Goal: Information Seeking & Learning: Learn about a topic

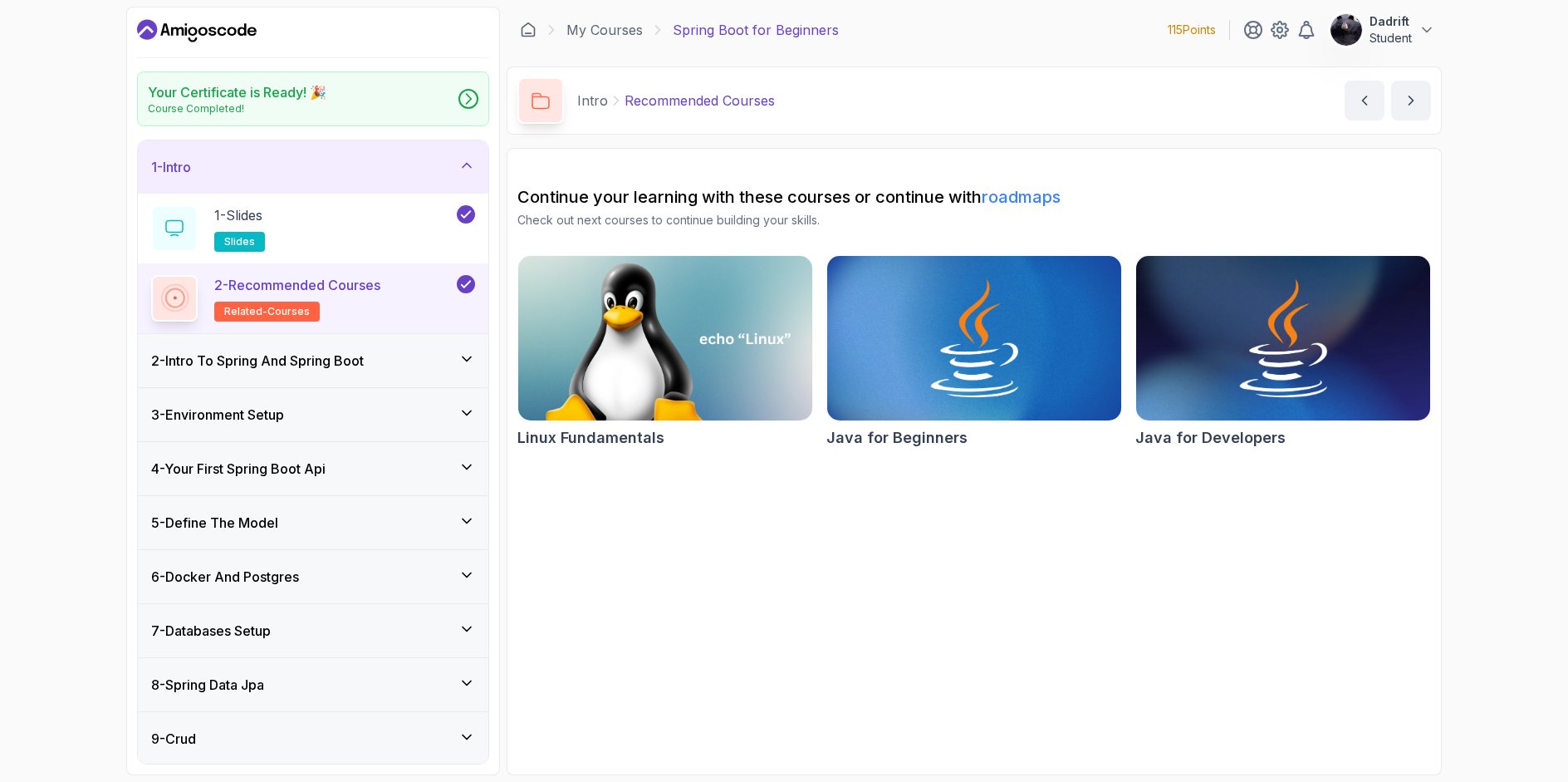
click at [157, 19] on icon "Dashboard" at bounding box center [197, 31] width 119 height 27
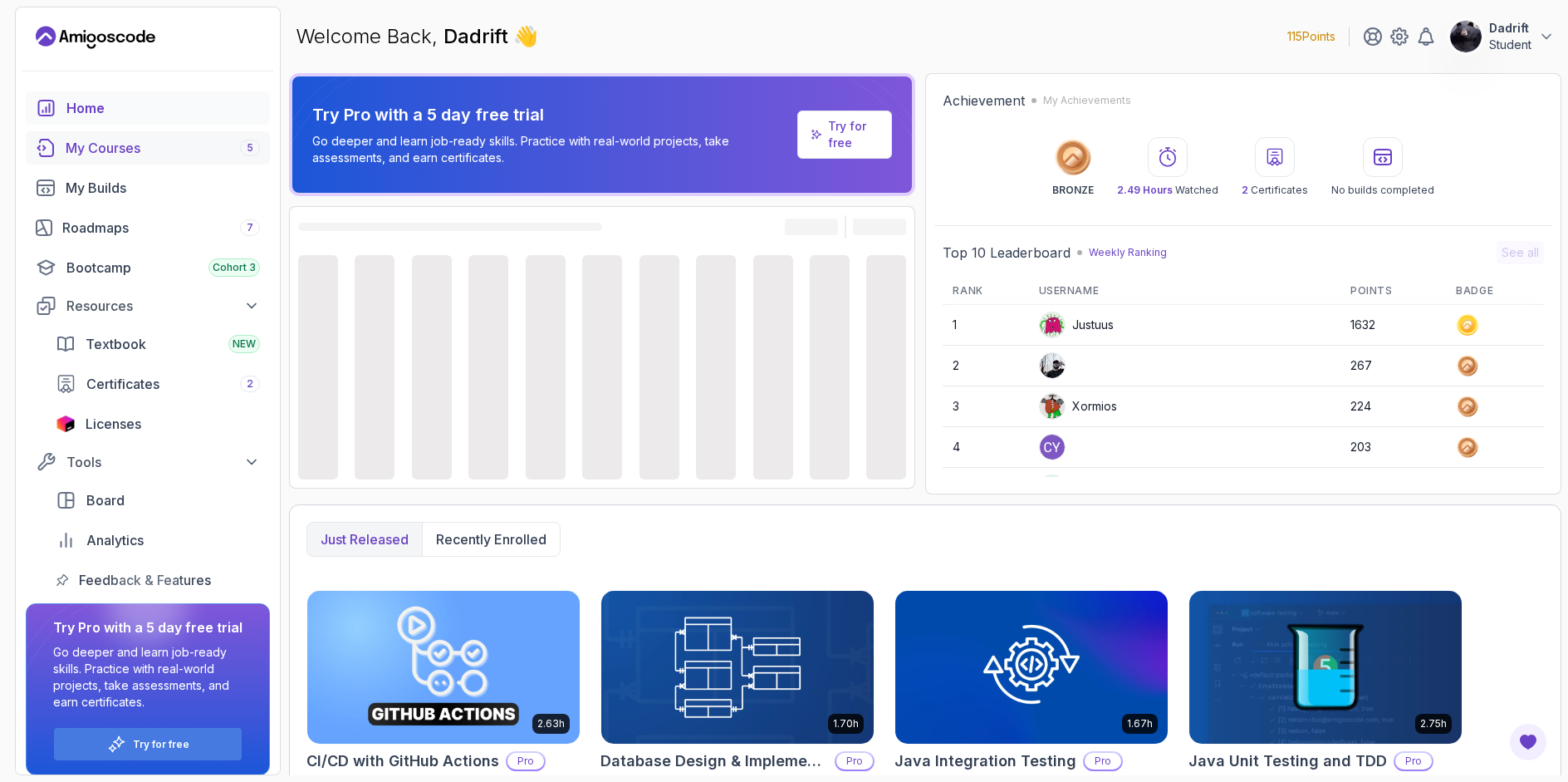
click at [86, 152] on div "My Courses 5" at bounding box center [163, 148] width 194 height 20
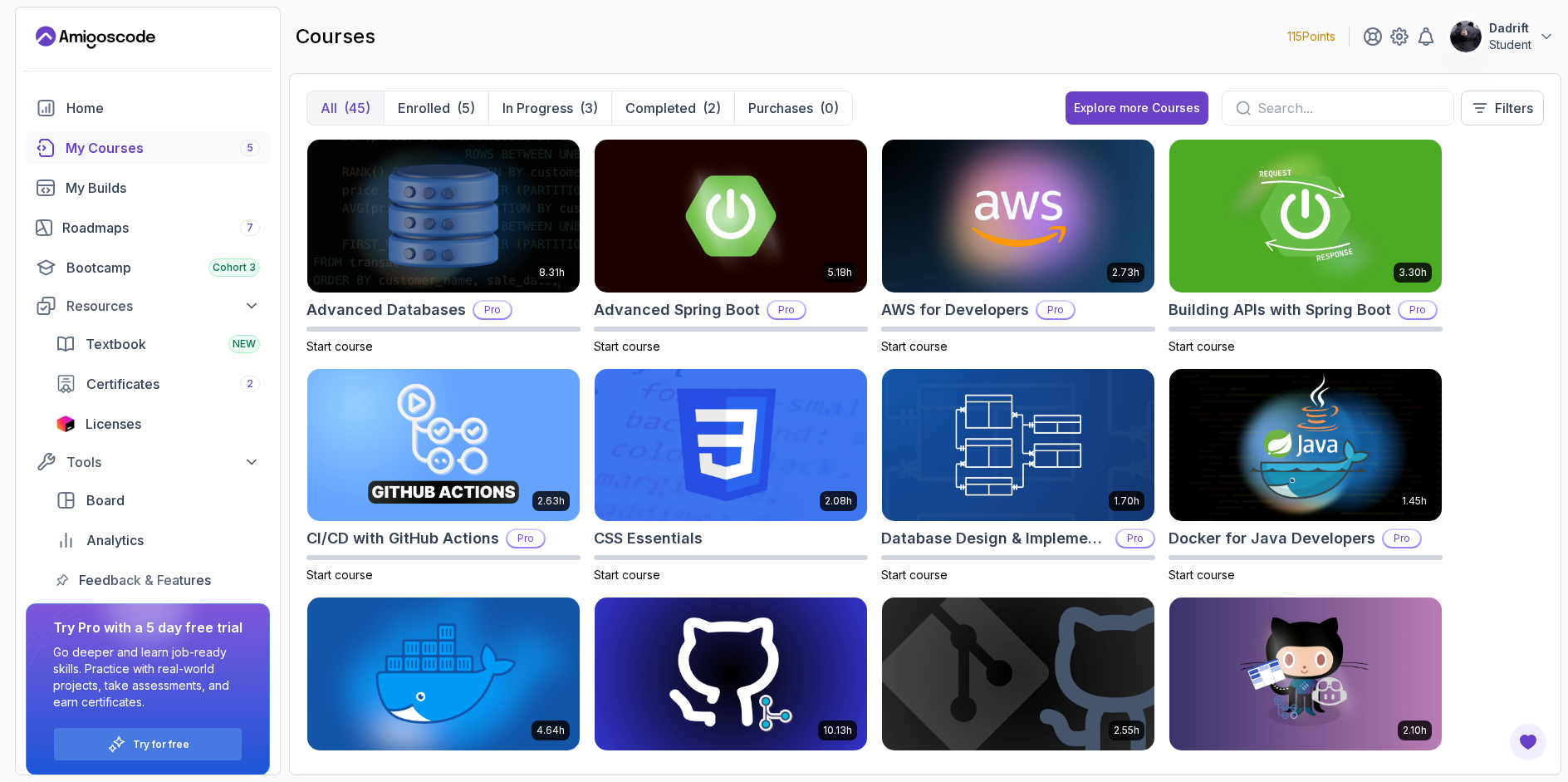
click at [327, 106] on p "All" at bounding box center [329, 108] width 17 height 20
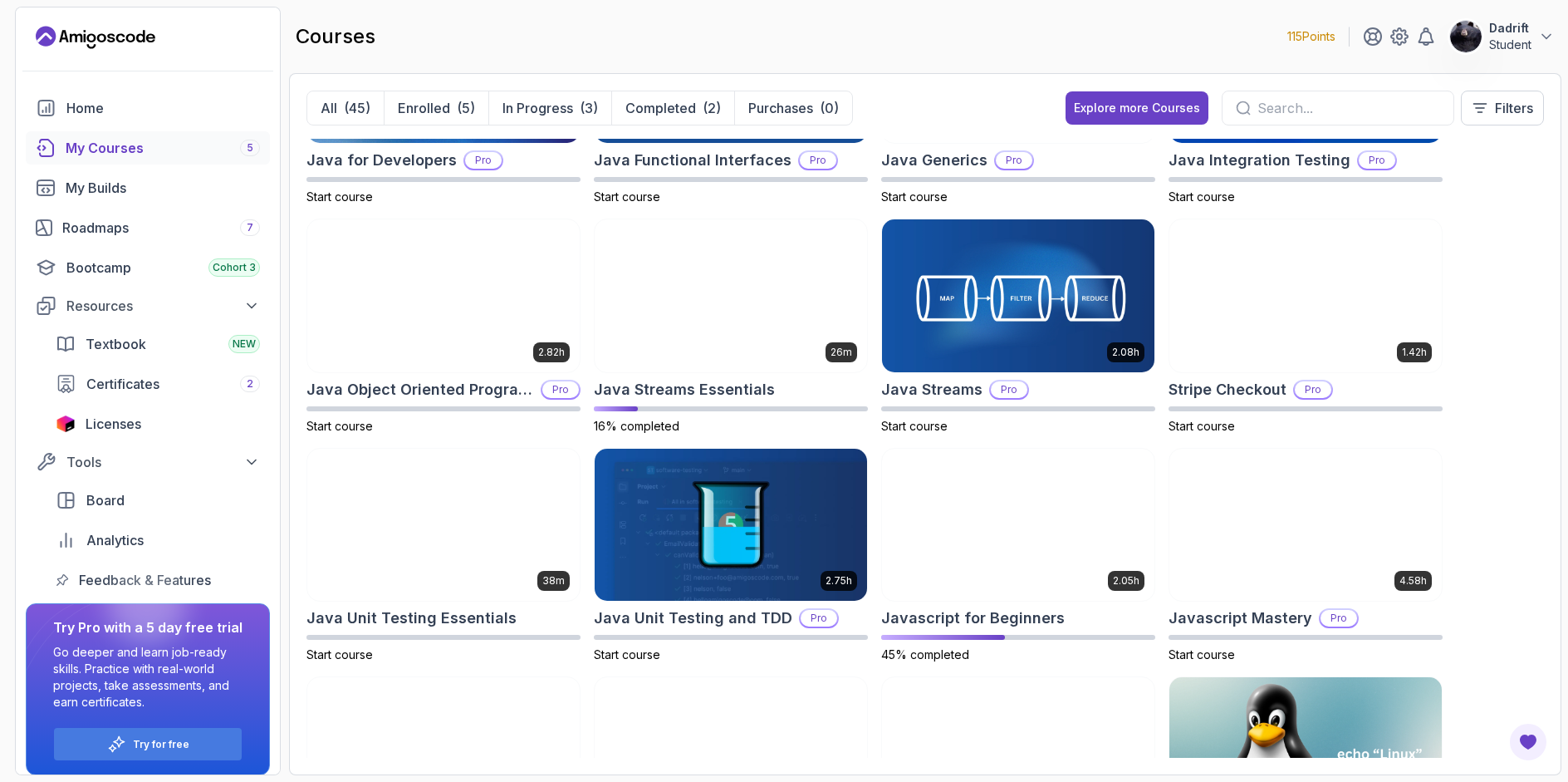
scroll to position [1080, 0]
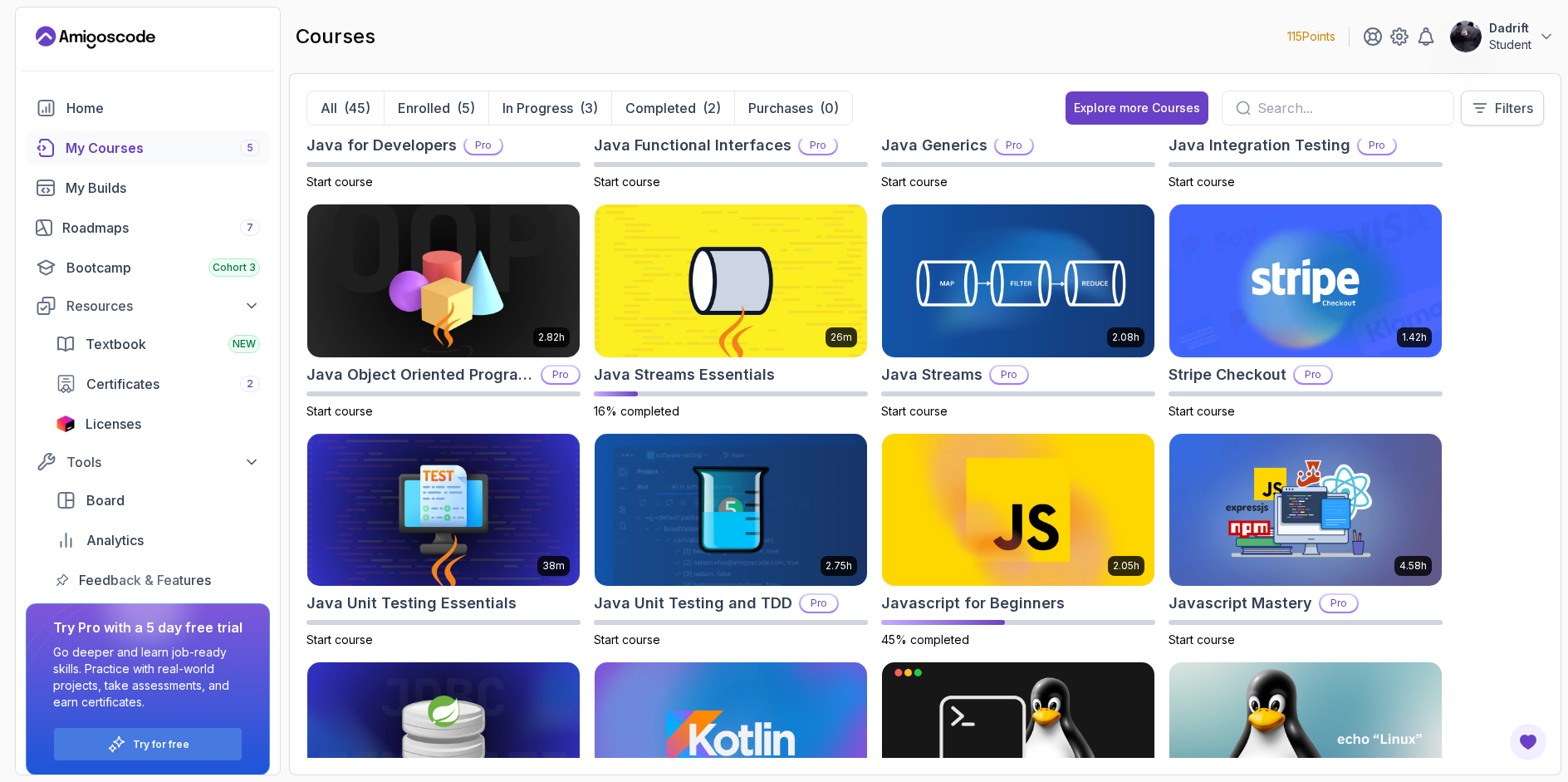
click at [1504, 104] on p "Filters" at bounding box center [1514, 108] width 38 height 20
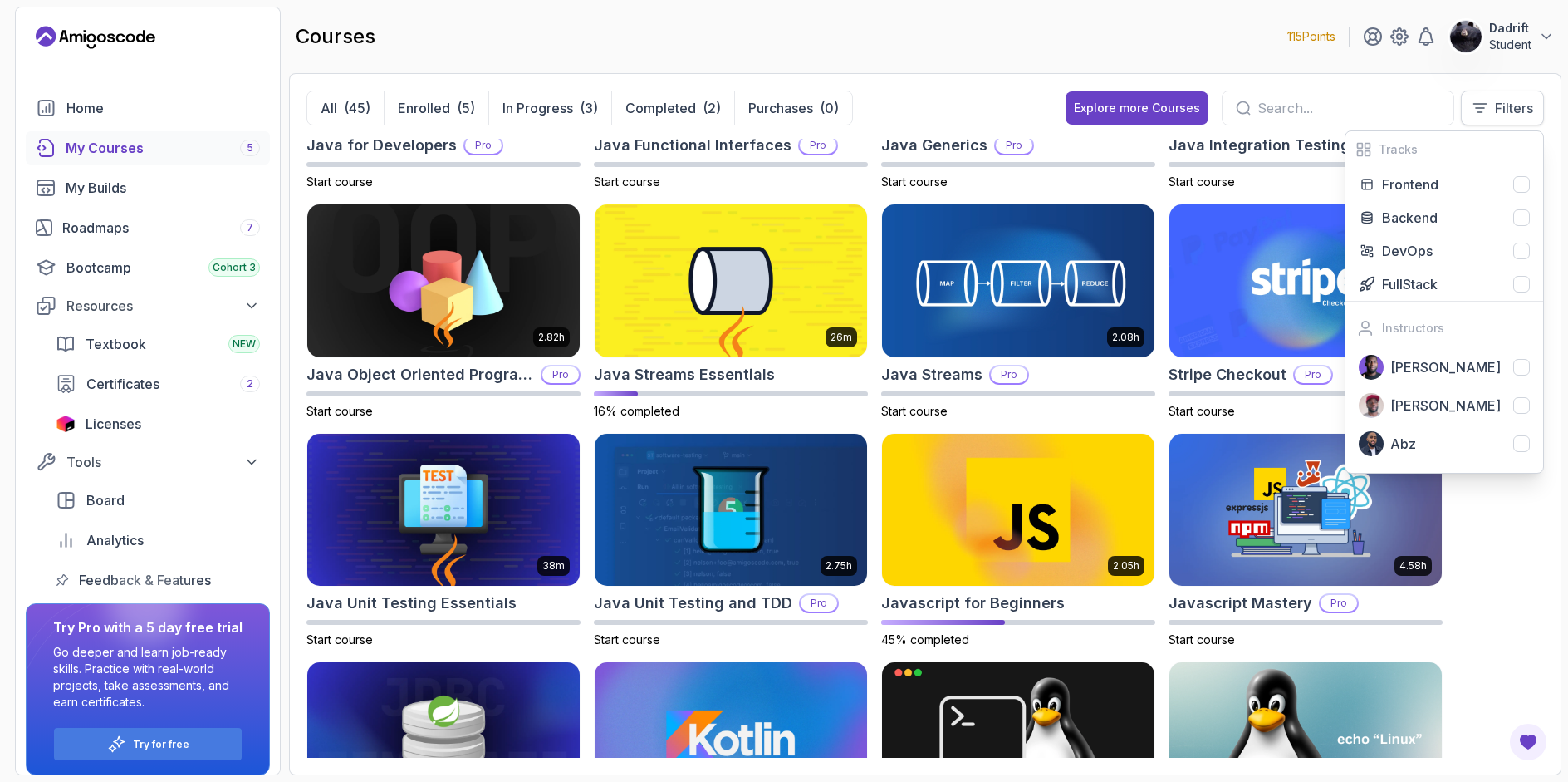
click at [1495, 101] on p "Filters" at bounding box center [1514, 108] width 38 height 20
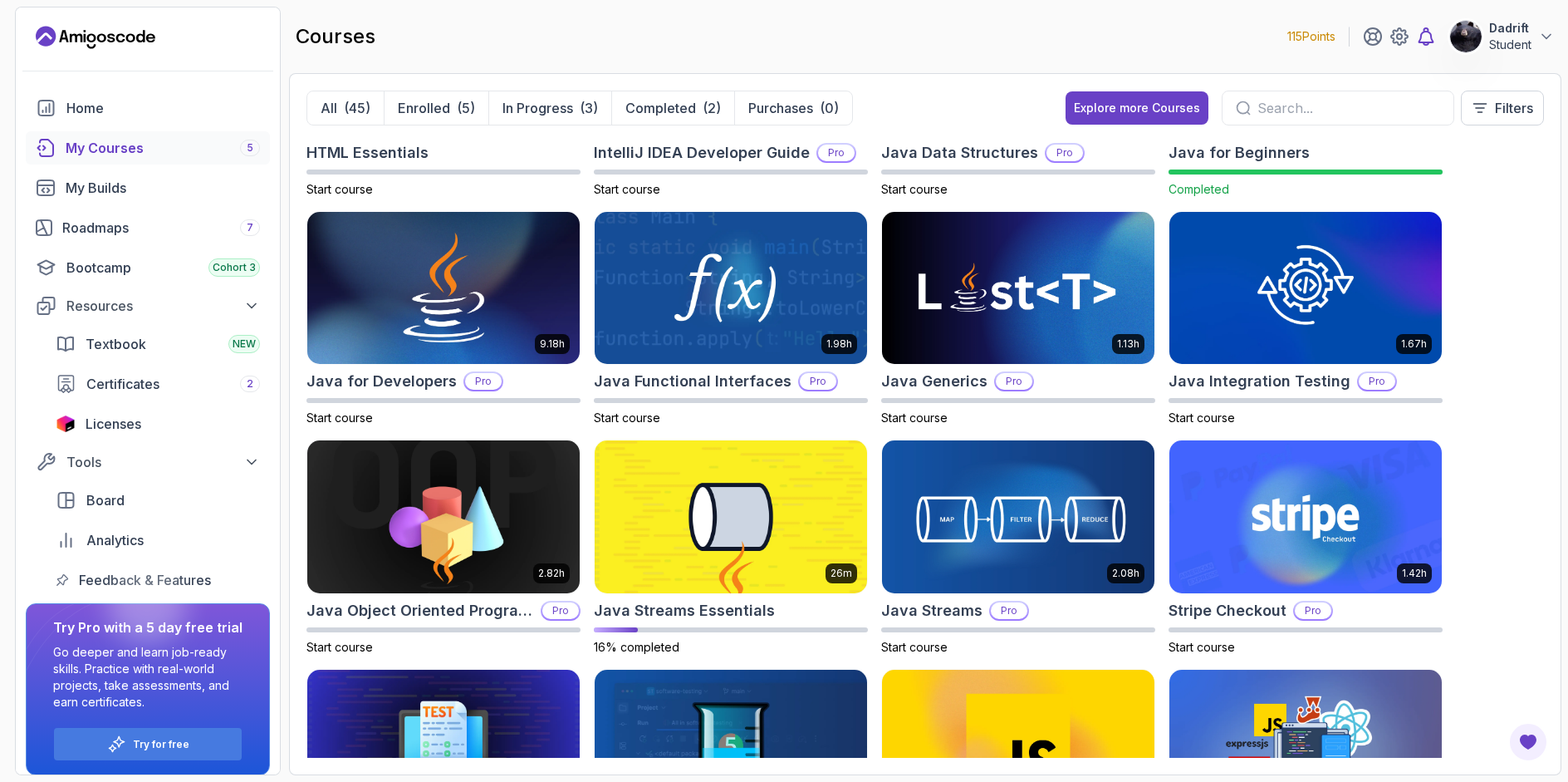
scroll to position [0, 0]
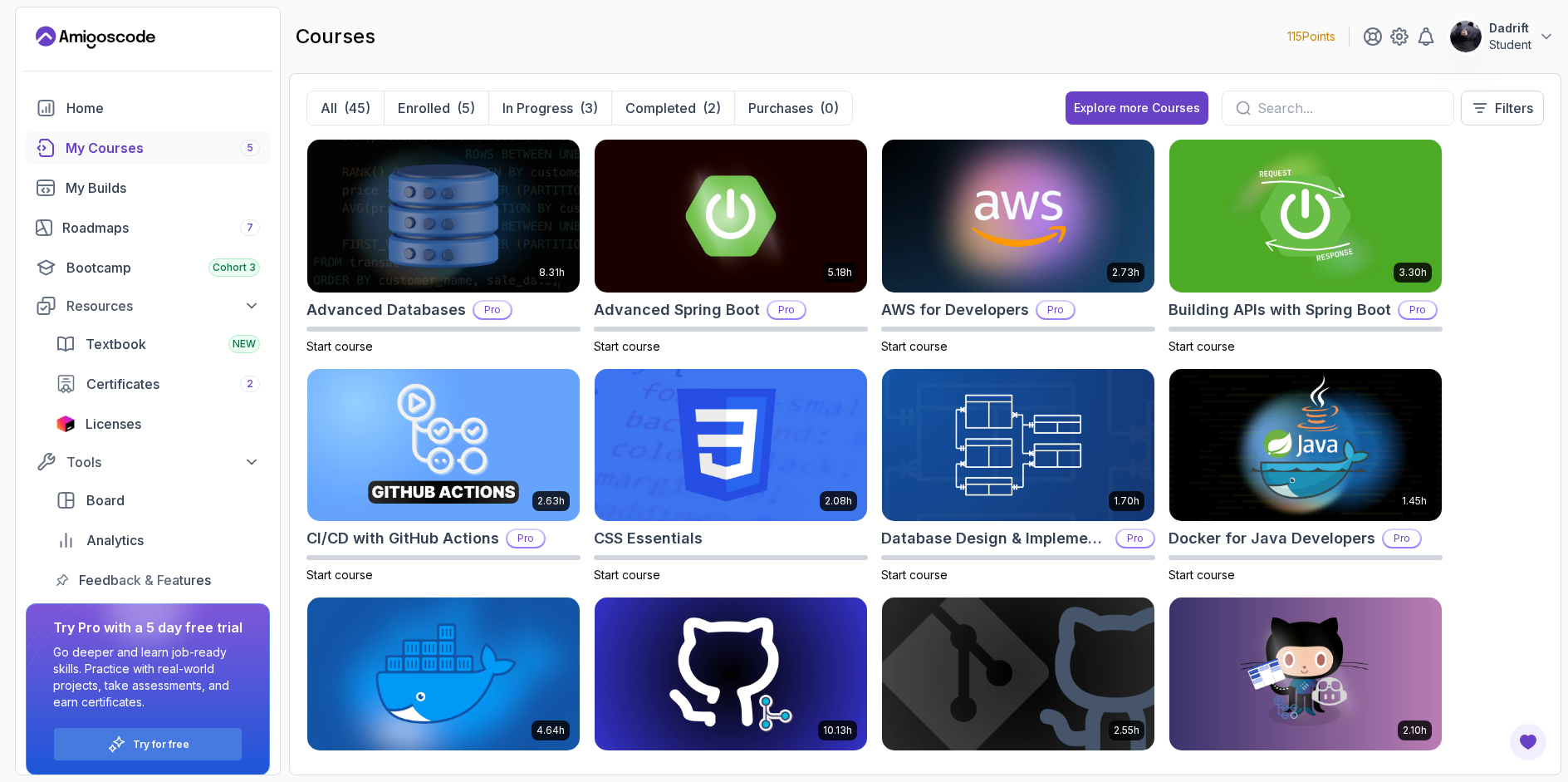
click at [1359, 100] on input "text" at bounding box center [1349, 108] width 183 height 20
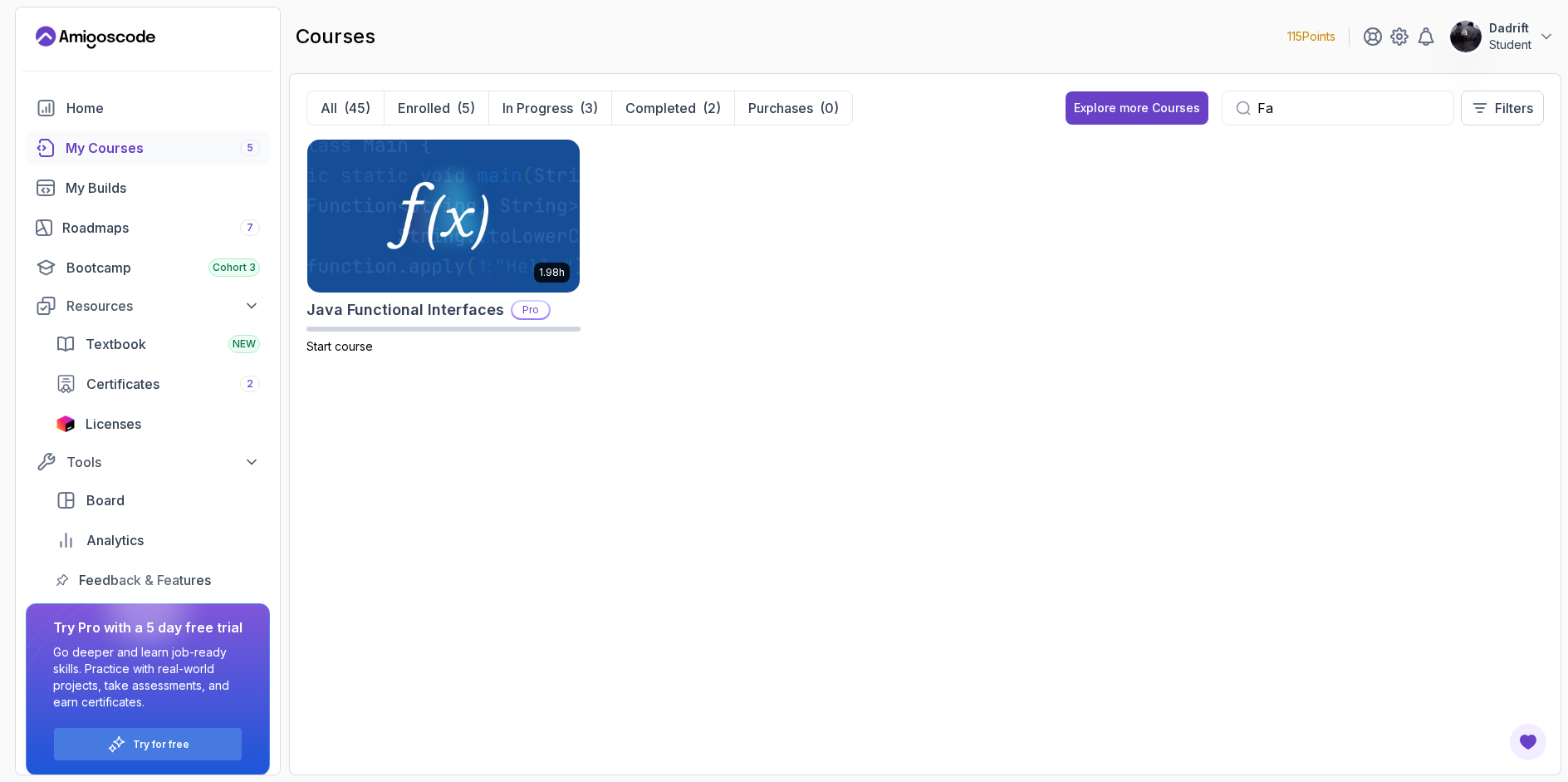
type input "F"
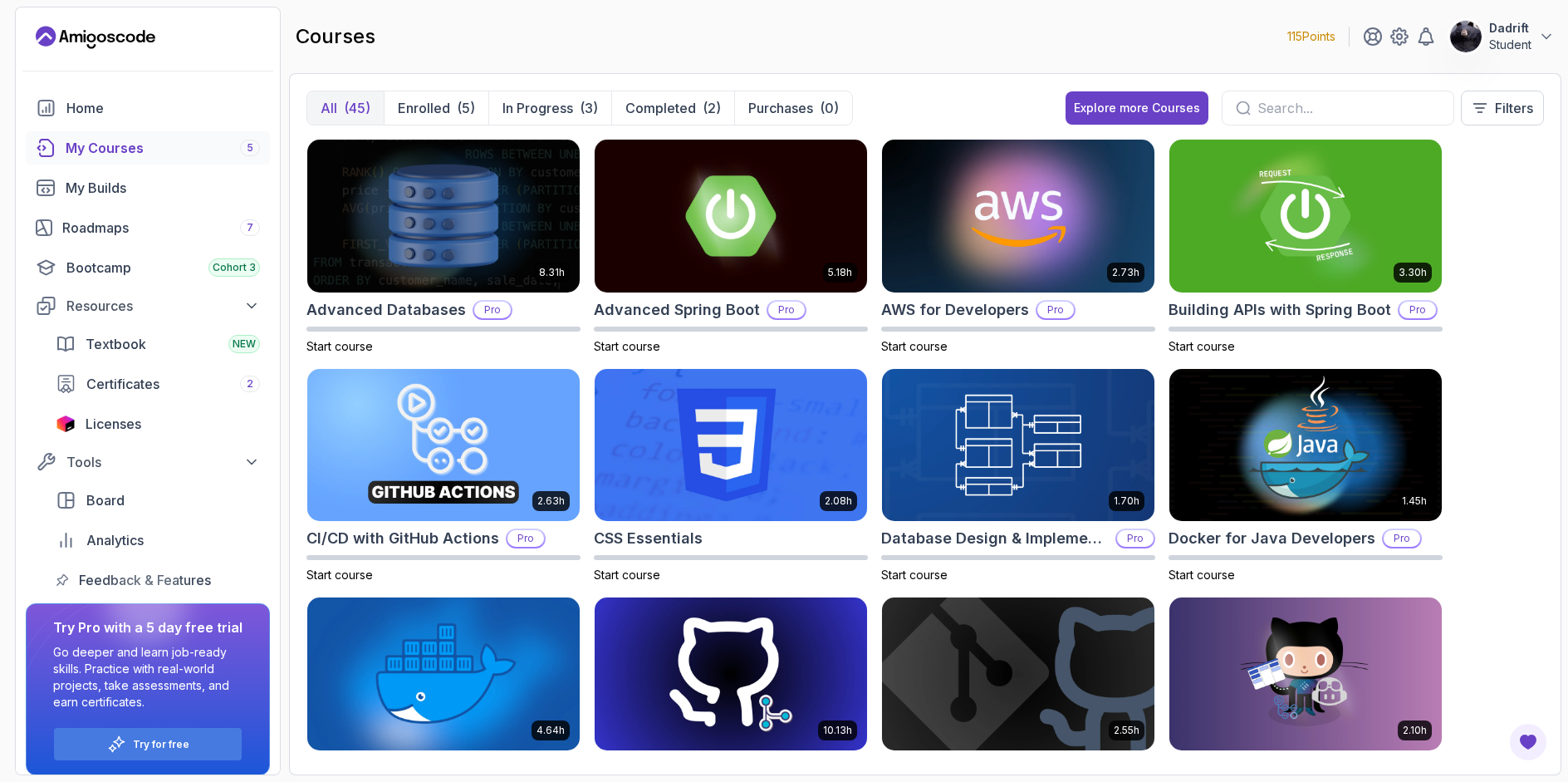
click at [329, 105] on p "All" at bounding box center [329, 108] width 17 height 20
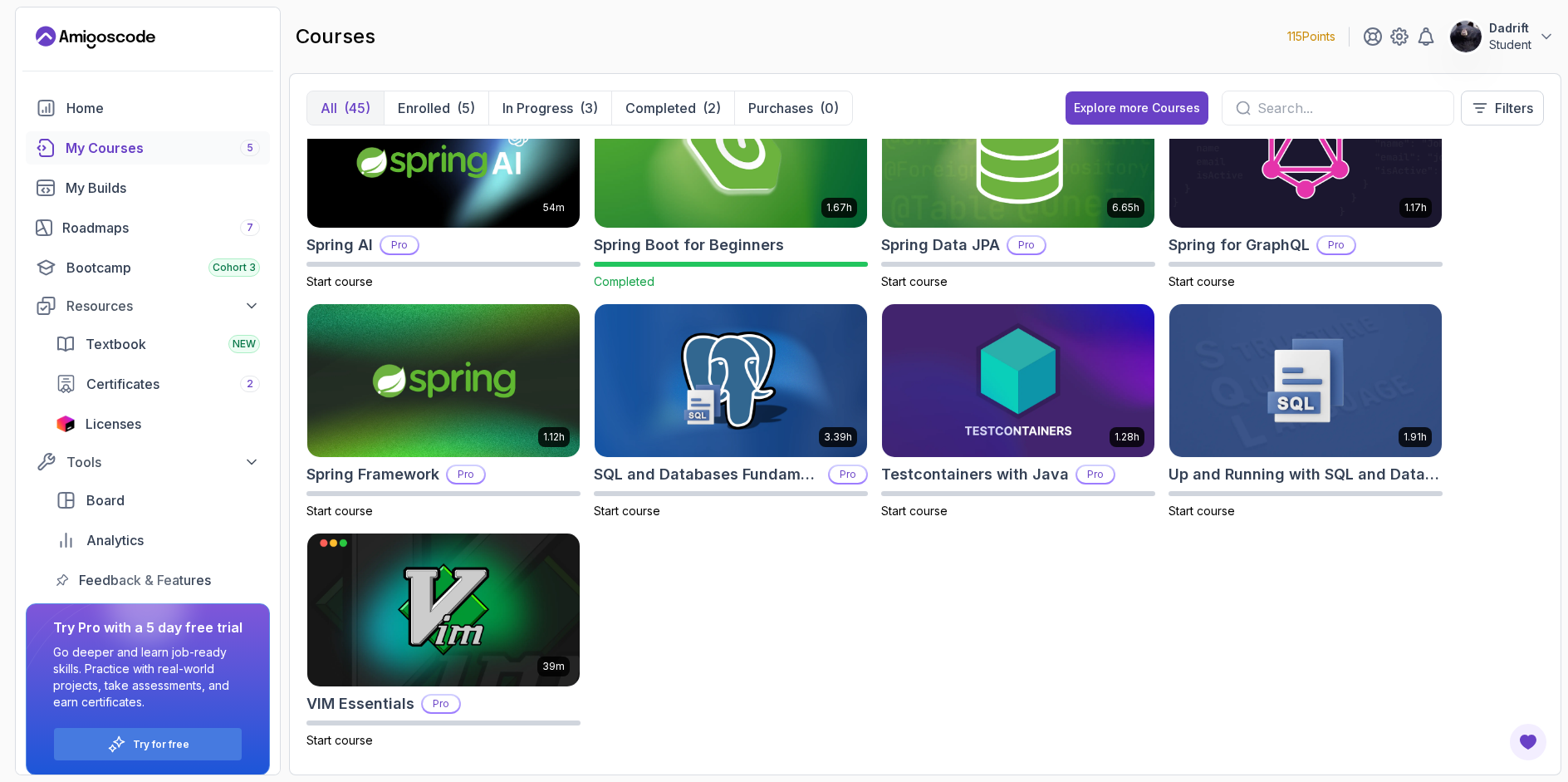
scroll to position [2136, 0]
